Goal: Information Seeking & Learning: Learn about a topic

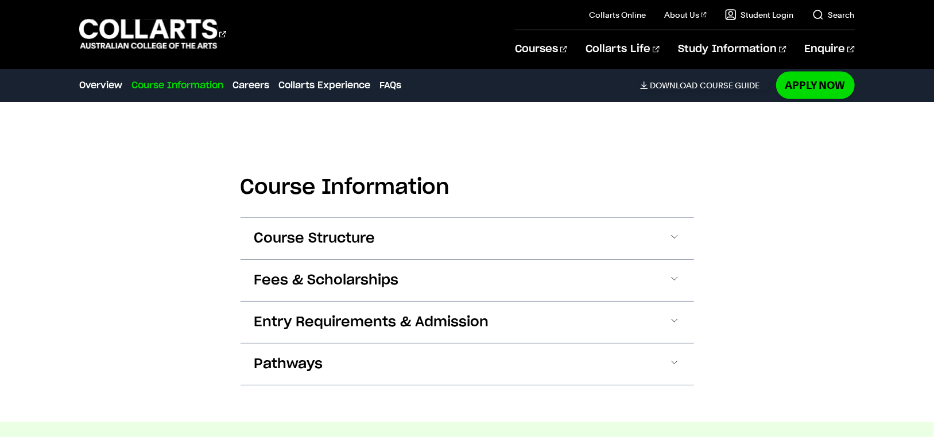
scroll to position [1262, 0]
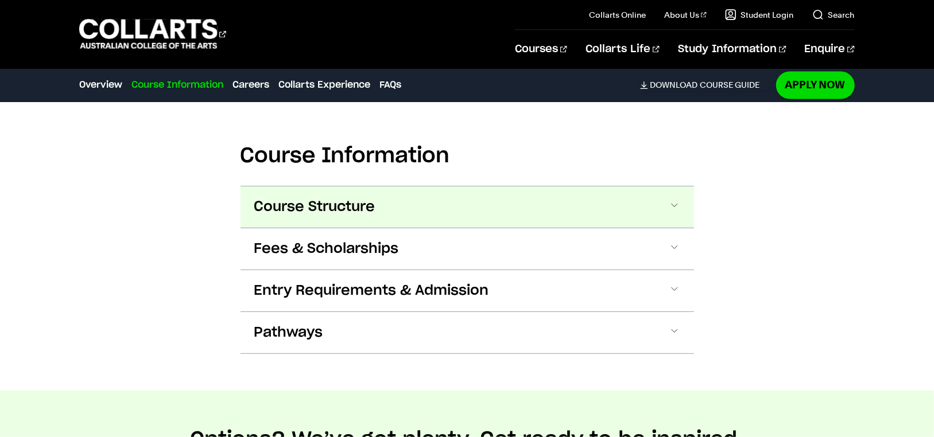
click at [345, 198] on span "Course Structure" at bounding box center [314, 207] width 121 height 18
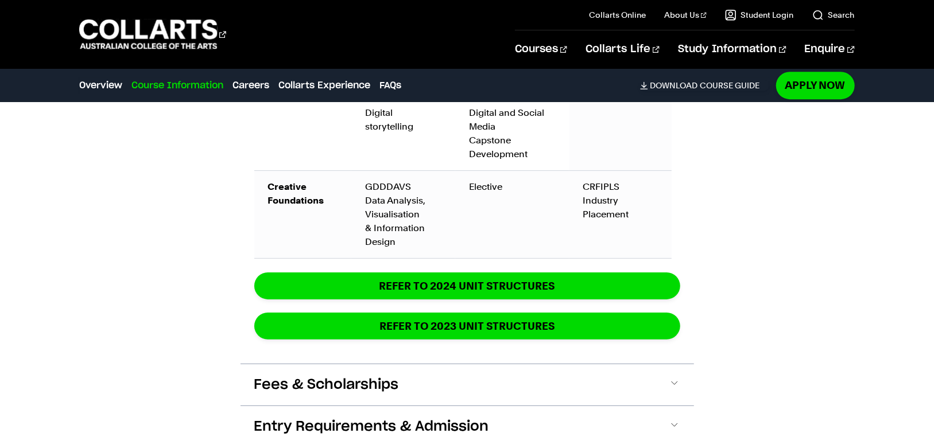
scroll to position [2069, 0]
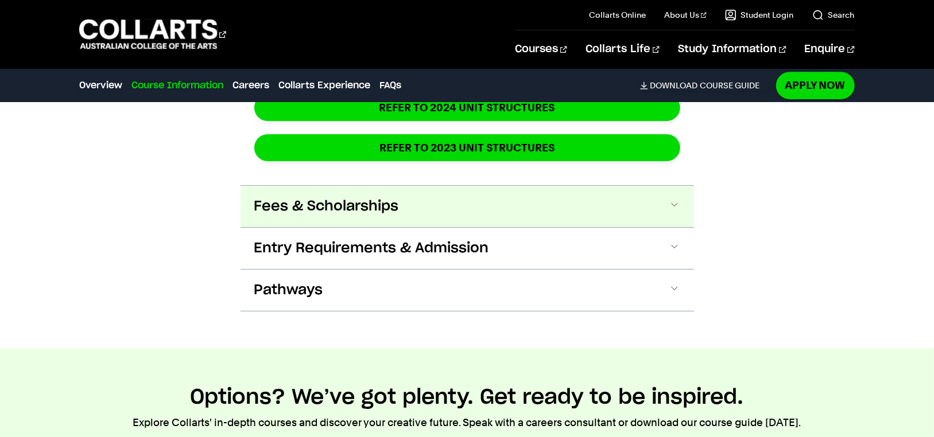
click at [296, 197] on span "Fees & Scholarships" at bounding box center [326, 206] width 145 height 18
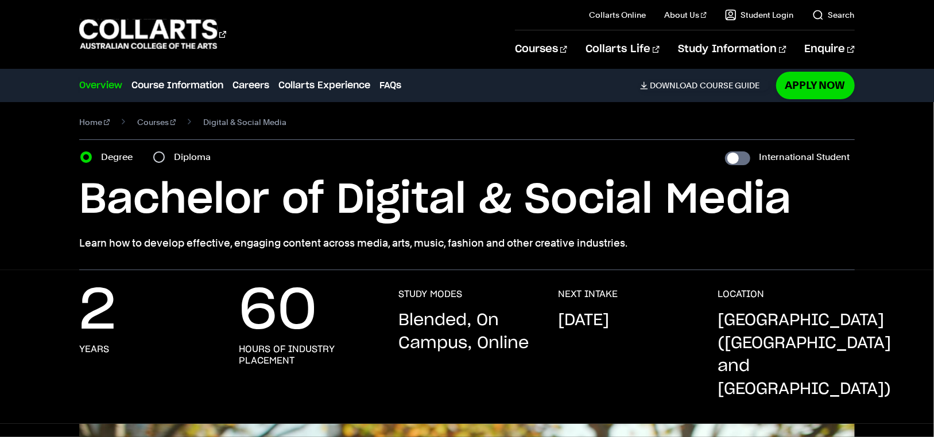
scroll to position [0, 0]
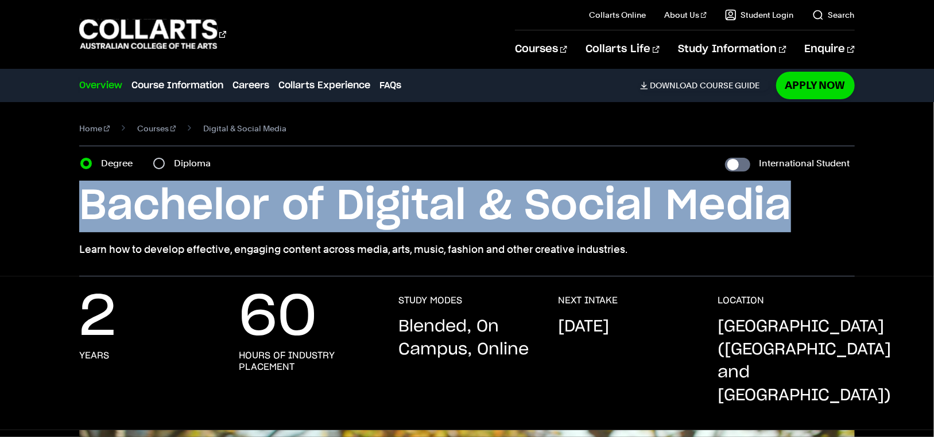
drag, startPoint x: 77, startPoint y: 210, endPoint x: 793, endPoint y: 195, distance: 716.3
click at [793, 195] on div "Home Courses Digital & Social Media Course variant Degree Diploma International…" at bounding box center [467, 189] width 934 height 174
copy h1 "Bachelor of Digital & Social Media"
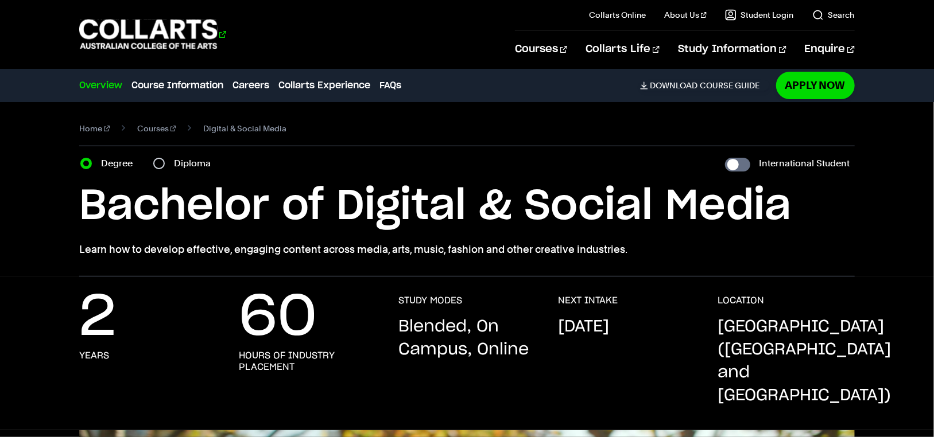
click at [114, 28] on 1 "Go to homepage" at bounding box center [148, 35] width 138 height 30
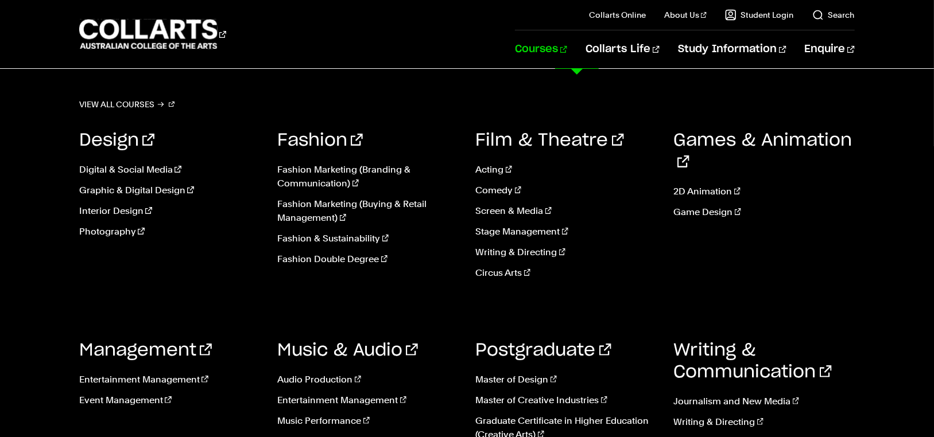
click at [562, 50] on link "Courses" at bounding box center [541, 49] width 52 height 38
click at [707, 142] on link "Games & Animation" at bounding box center [763, 151] width 178 height 39
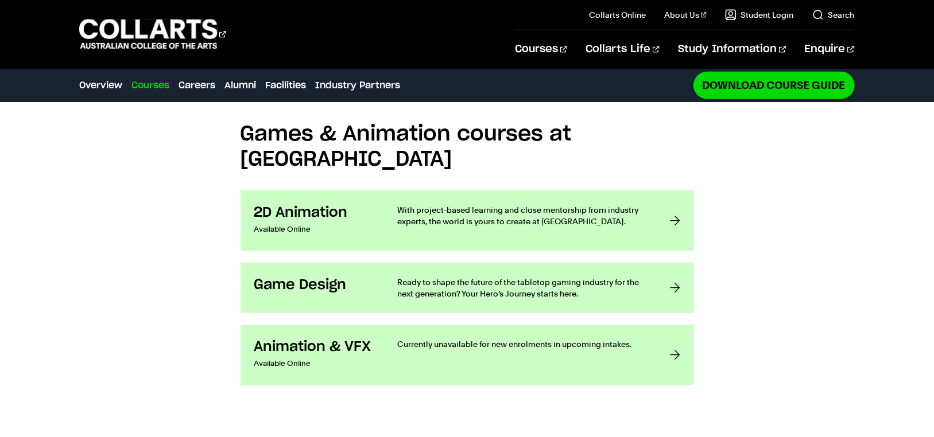
scroll to position [918, 0]
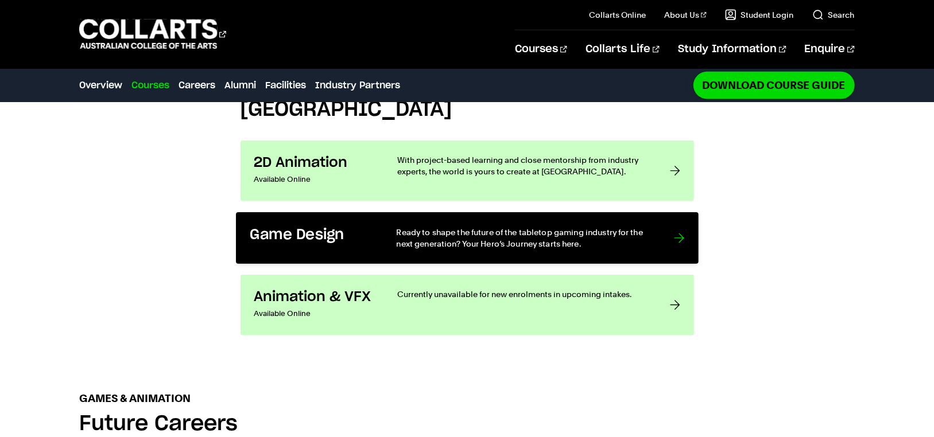
click at [495, 227] on p "Ready to shape the future of the tabletop gaming industry for the next generati…" at bounding box center [523, 239] width 254 height 24
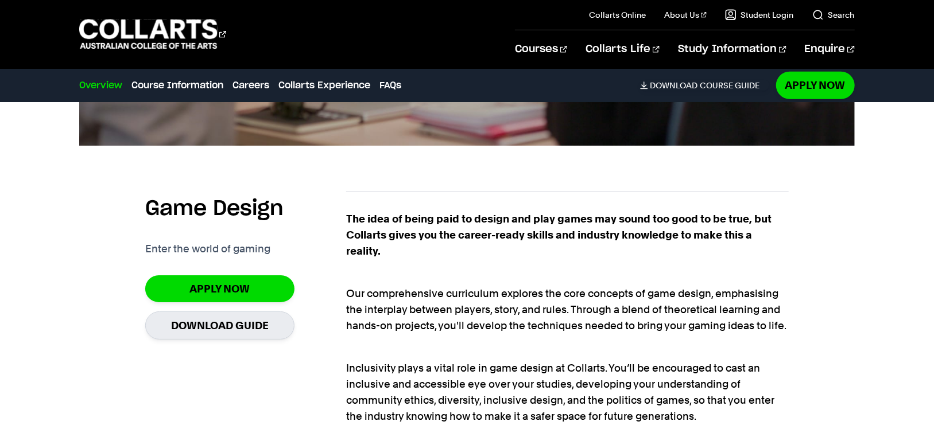
scroll to position [689, 0]
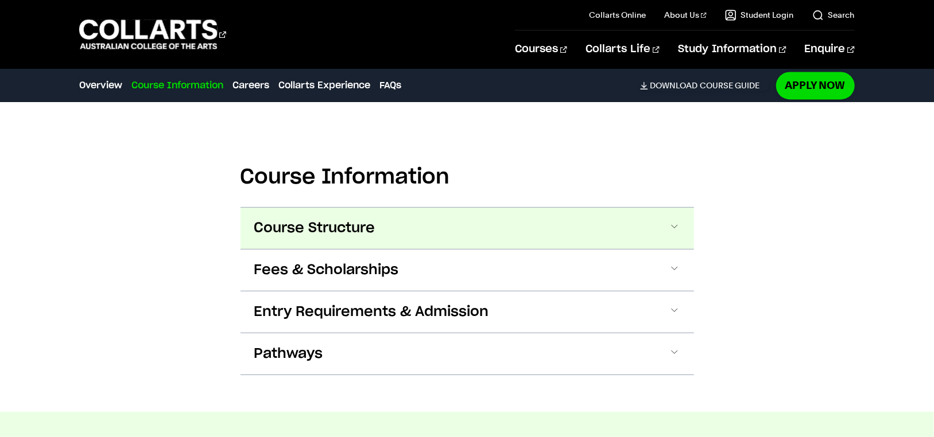
click at [482, 216] on button "Course Structure" at bounding box center [466, 228] width 453 height 41
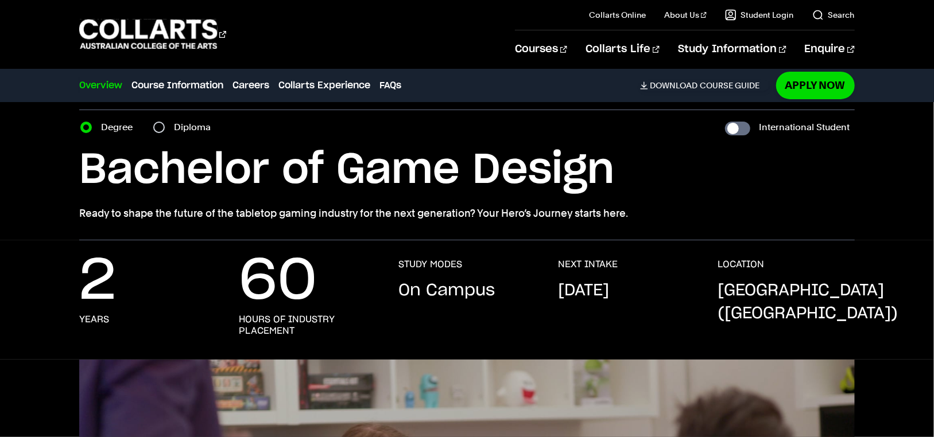
scroll to position [0, 0]
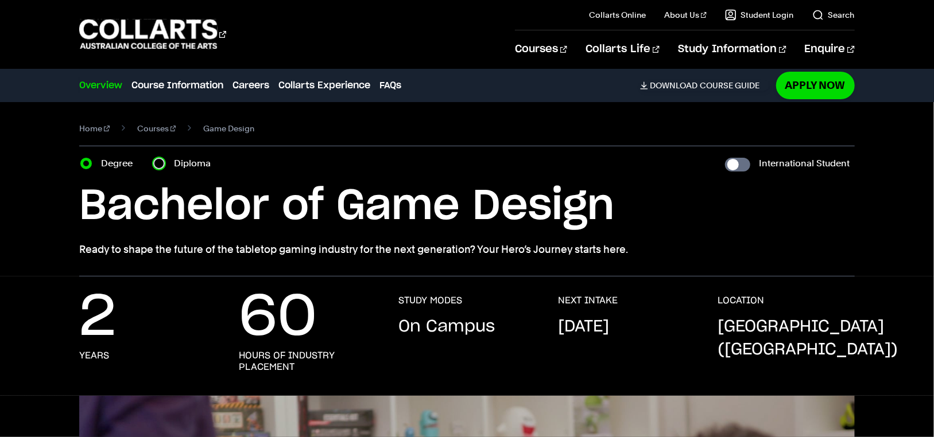
click at [162, 164] on input "Diploma" at bounding box center [158, 163] width 11 height 11
radio input "true"
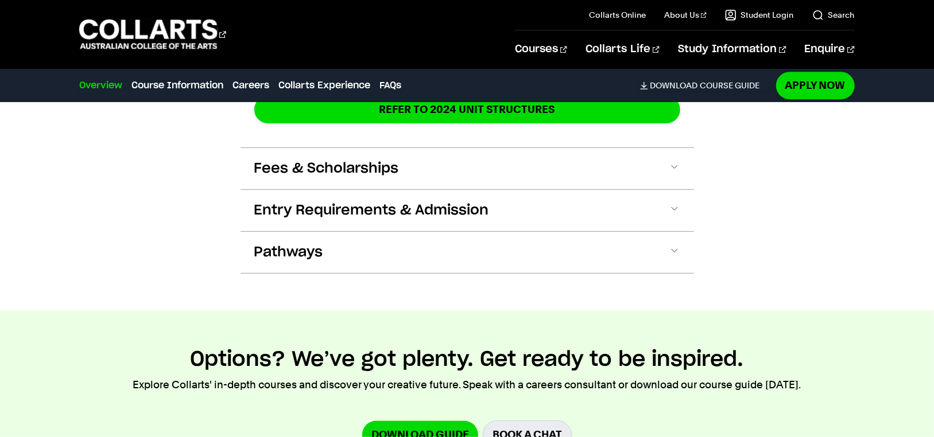
scroll to position [2008, 0]
